Goal: Task Accomplishment & Management: Use online tool/utility

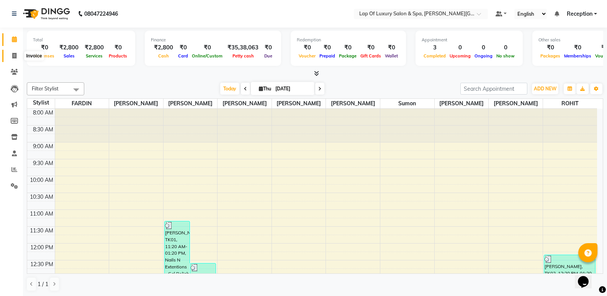
click at [17, 53] on span at bounding box center [14, 56] width 13 height 9
select select "service"
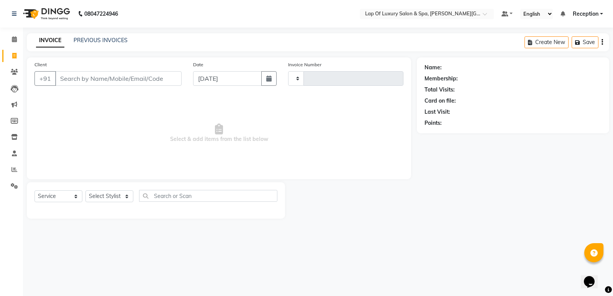
type input "1146"
select select "7511"
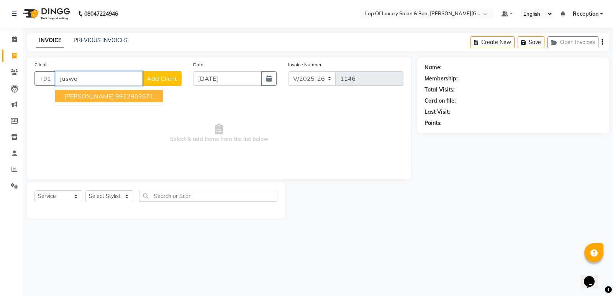
click at [124, 95] on ngb-highlight "9922903671" at bounding box center [134, 96] width 38 height 8
type input "9922903671"
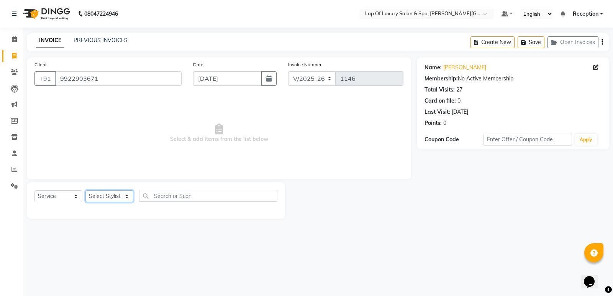
click at [95, 194] on select "Select Stylist [PERSON_NAME] [PERSON_NAME] [PERSON_NAME] Reception ROHIT [PERSO…" at bounding box center [109, 196] width 48 height 12
select select "66143"
click at [85, 190] on select "Select Stylist [PERSON_NAME] [PERSON_NAME] [PERSON_NAME] Reception ROHIT [PERSO…" at bounding box center [109, 196] width 48 height 12
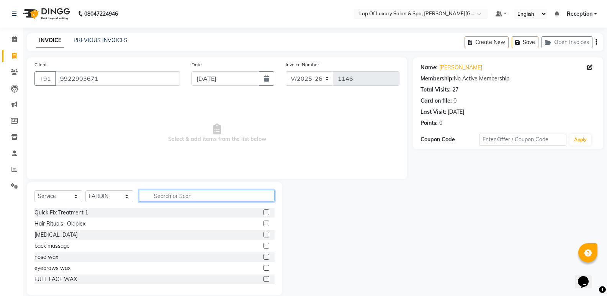
click at [192, 200] on input "text" at bounding box center [207, 196] width 136 height 12
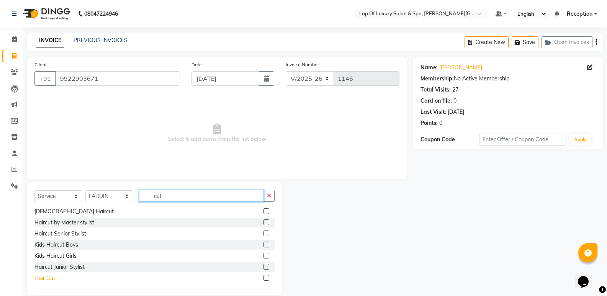
type input "cut"
click at [43, 276] on div "Hair Cut" at bounding box center [44, 278] width 21 height 8
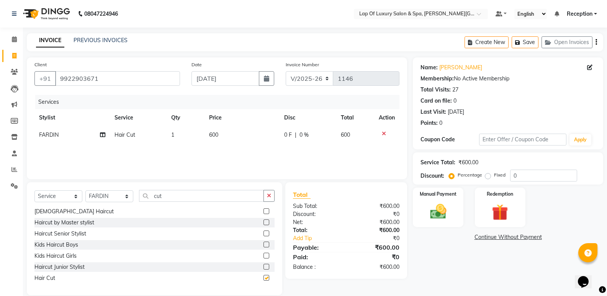
checkbox input "false"
click at [247, 137] on td "600" at bounding box center [242, 134] width 75 height 17
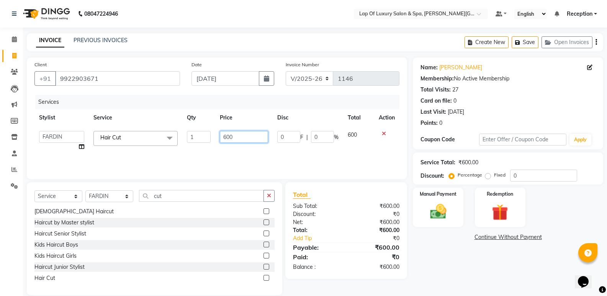
click at [247, 137] on input "600" at bounding box center [244, 137] width 48 height 12
type input "6"
type input "900"
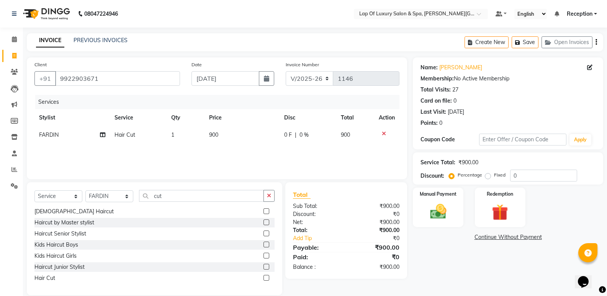
click at [321, 137] on div "0 F | 0 %" at bounding box center [307, 135] width 47 height 8
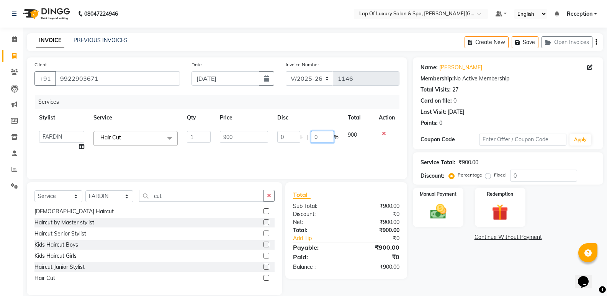
click at [322, 136] on input "0" at bounding box center [322, 137] width 23 height 12
type input "020"
click at [462, 247] on div "Name: [PERSON_NAME] Membership: No Active Membership Total Visits: 27 Card on f…" at bounding box center [511, 176] width 196 height 238
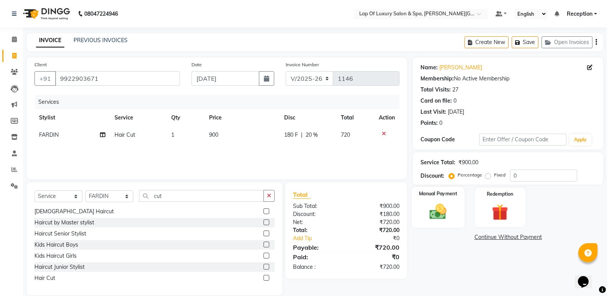
click at [445, 214] on img at bounding box center [437, 212] width 27 height 20
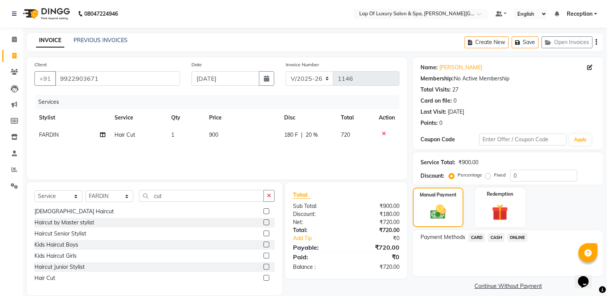
click at [494, 237] on span "CASH" at bounding box center [496, 237] width 16 height 9
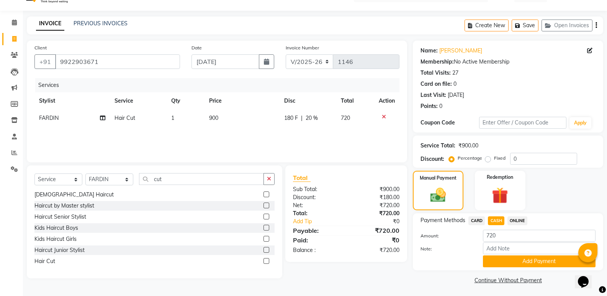
scroll to position [18, 0]
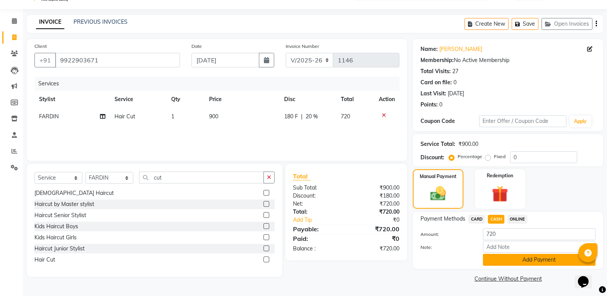
click at [509, 261] on button "Add Payment" at bounding box center [539, 260] width 113 height 12
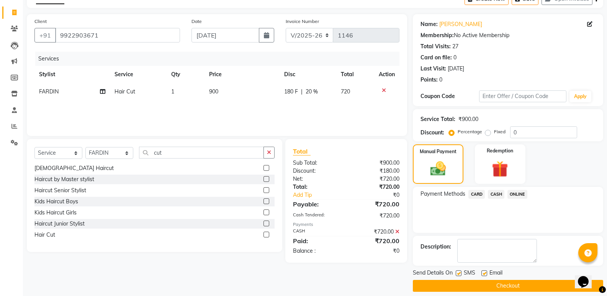
scroll to position [51, 0]
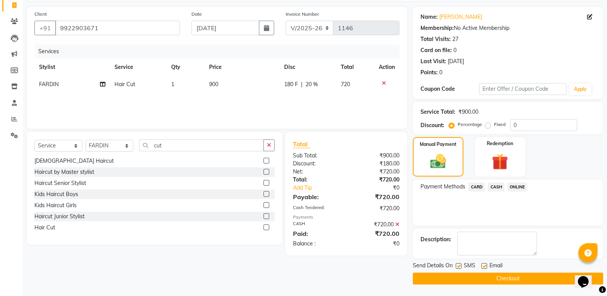
click at [485, 264] on label at bounding box center [484, 266] width 6 height 6
click at [485, 264] on input "checkbox" at bounding box center [483, 266] width 5 height 5
checkbox input "false"
click at [478, 275] on button "Checkout" at bounding box center [508, 279] width 190 height 12
